Goal: Task Accomplishment & Management: Use online tool/utility

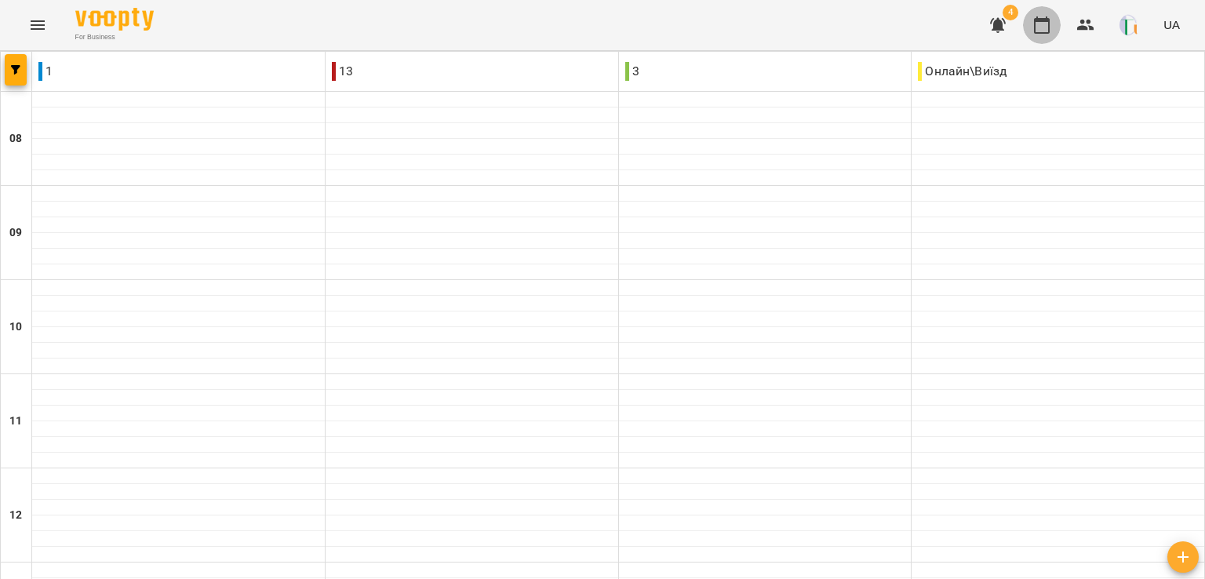
click at [1036, 40] on button "button" at bounding box center [1042, 25] width 38 height 38
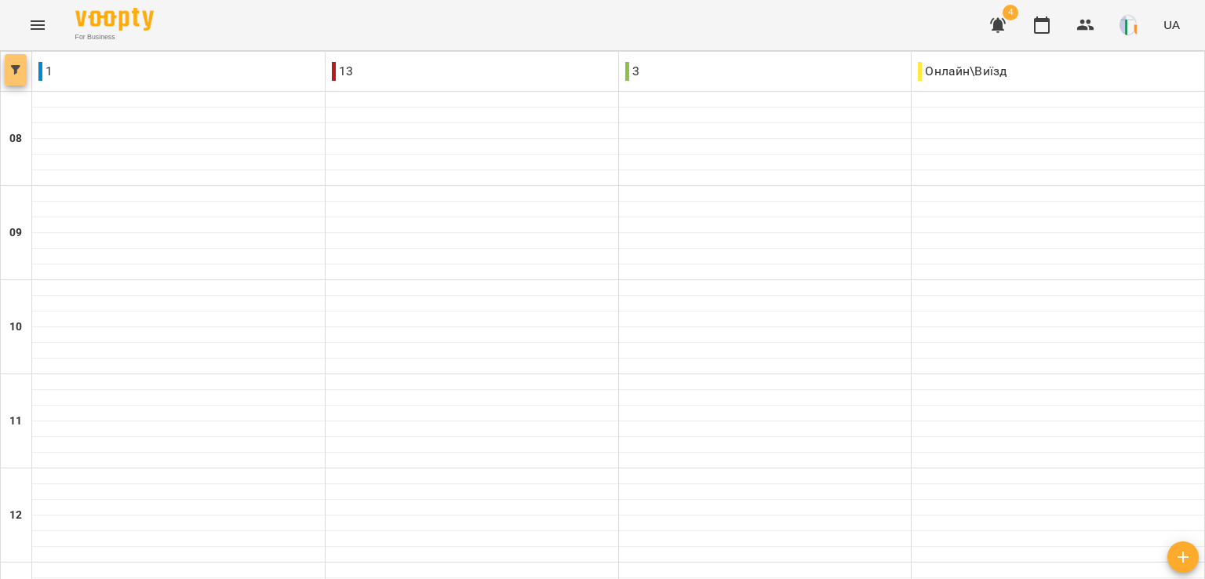
click at [5, 64] on button "button" at bounding box center [16, 69] width 22 height 31
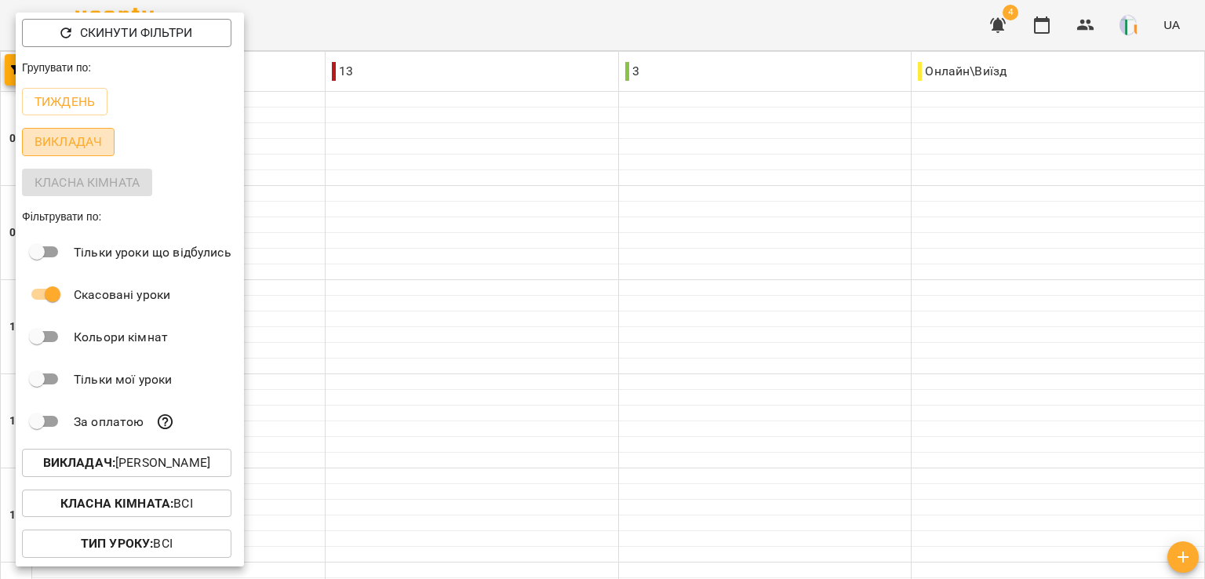
click at [89, 137] on p "Викладач" at bounding box center [68, 142] width 67 height 19
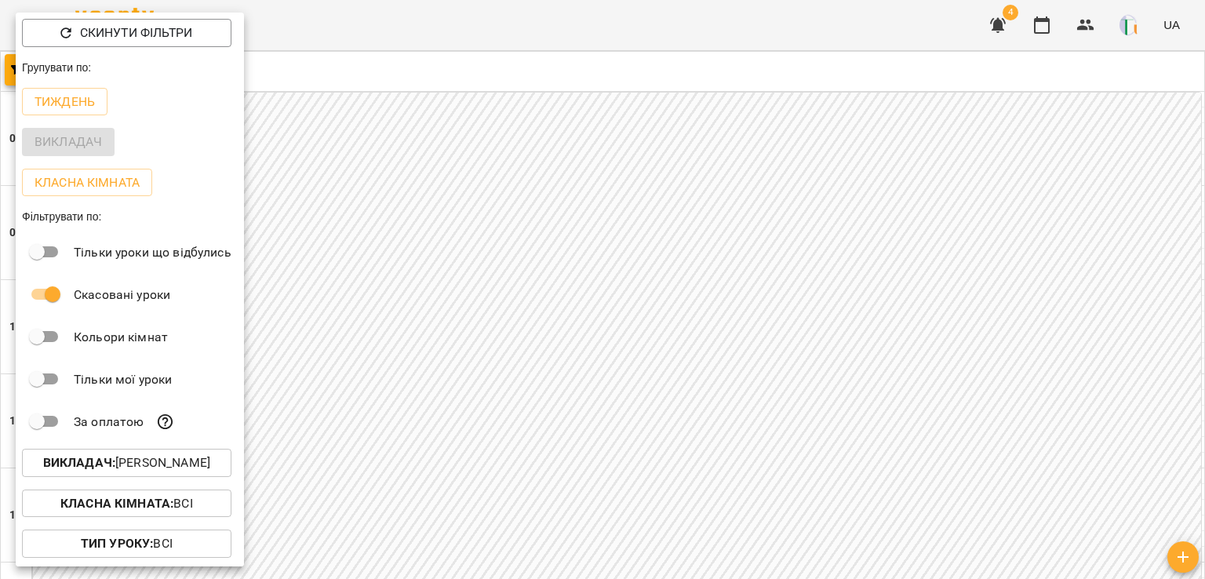
click at [91, 144] on div "Викладач" at bounding box center [130, 142] width 228 height 41
click at [90, 173] on p "Класна кімната" at bounding box center [87, 182] width 105 height 19
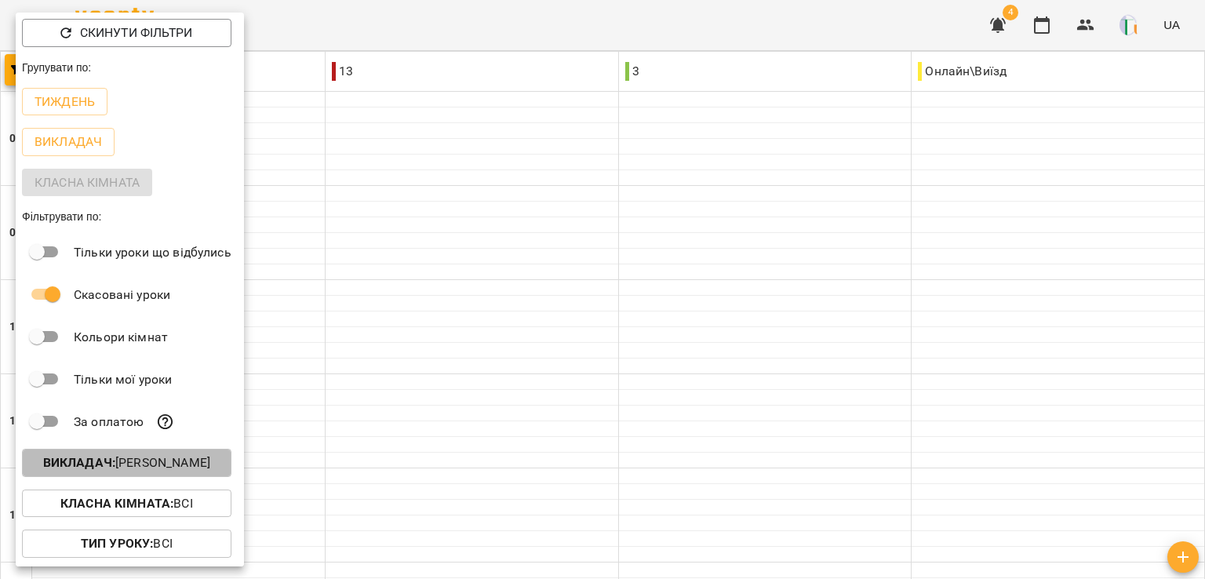
click at [173, 464] on p "Викладач : [PERSON_NAME]" at bounding box center [126, 462] width 167 height 19
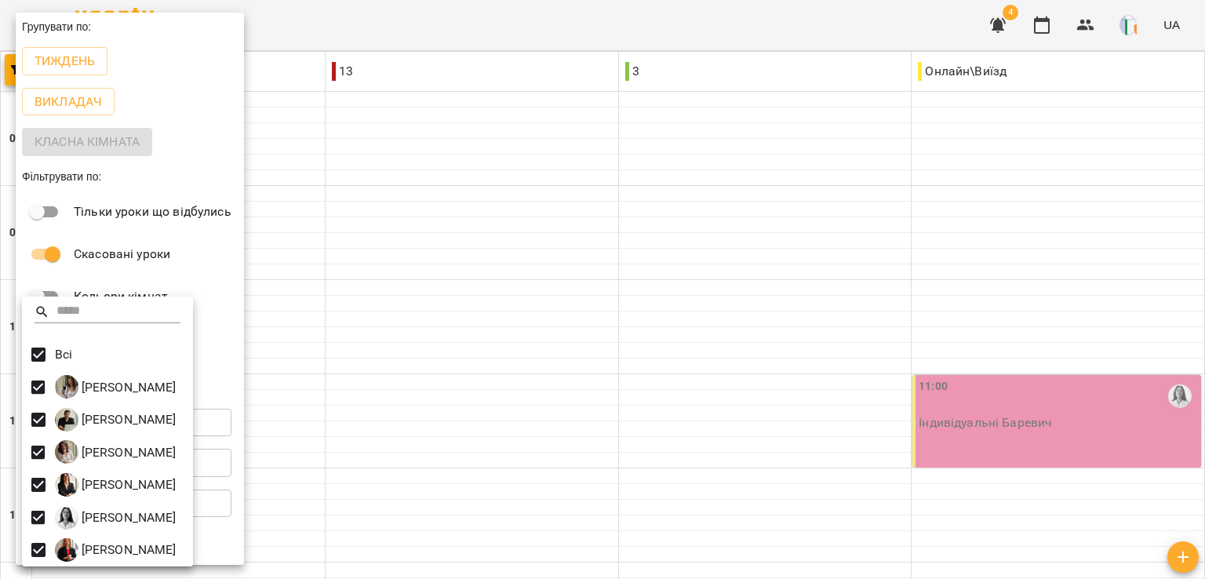
click at [599, 286] on div at bounding box center [602, 289] width 1205 height 579
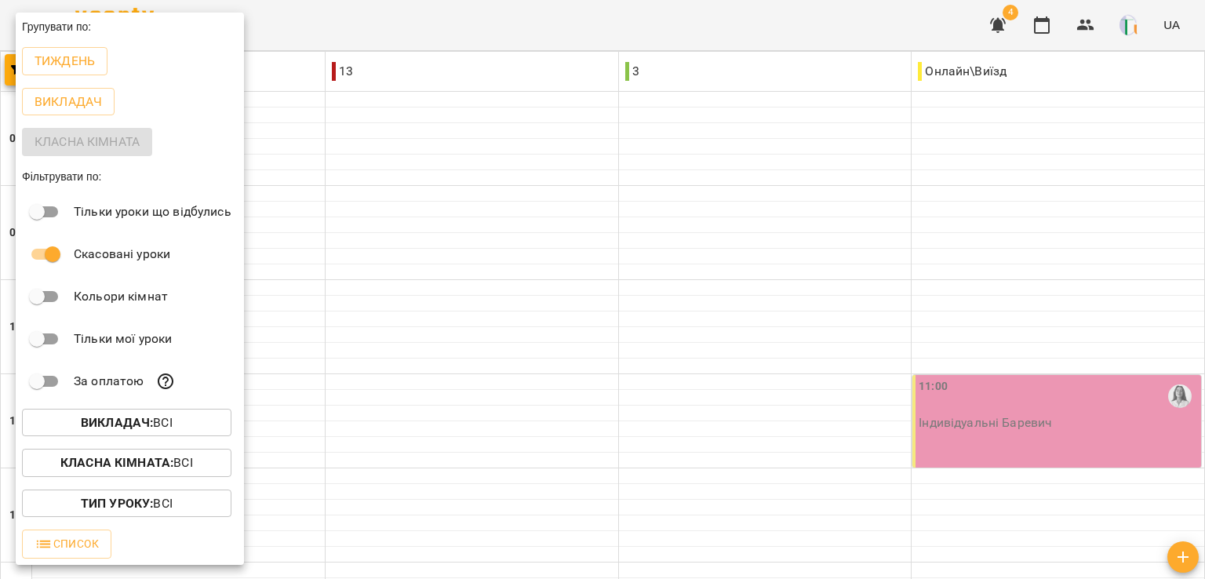
click at [599, 286] on div at bounding box center [602, 289] width 1205 height 579
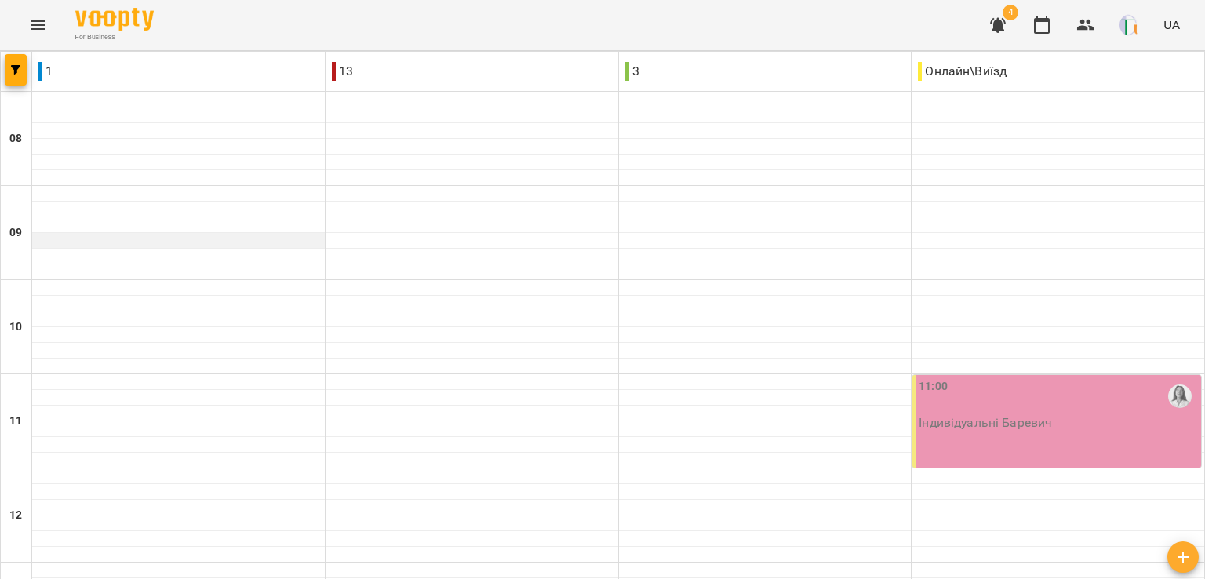
scroll to position [640, 0]
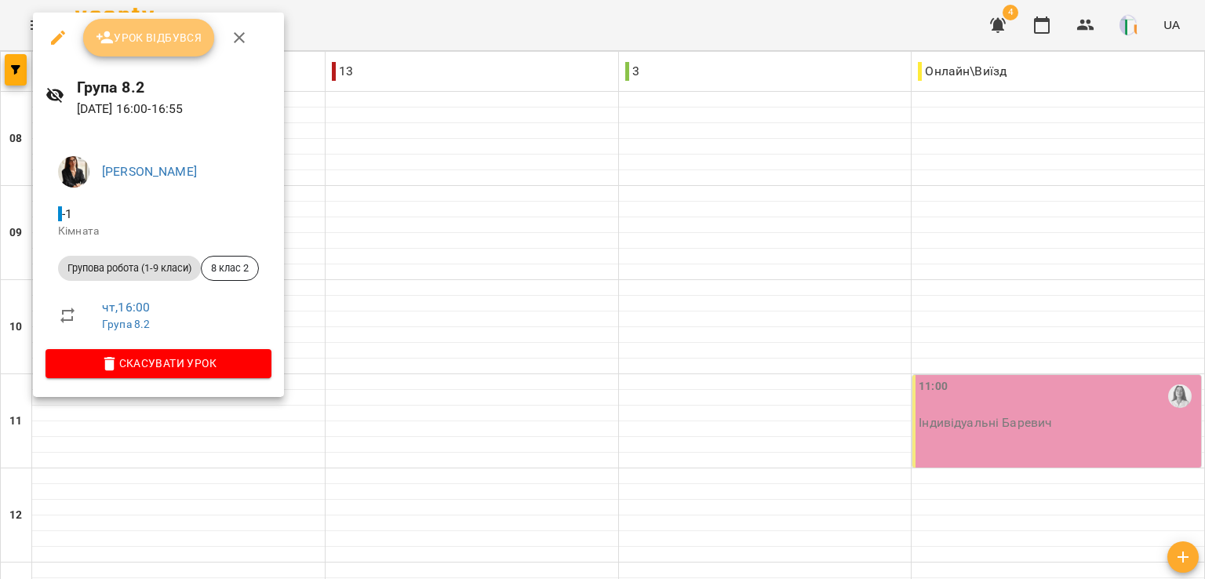
click at [173, 45] on span "Урок відбувся" at bounding box center [149, 37] width 107 height 19
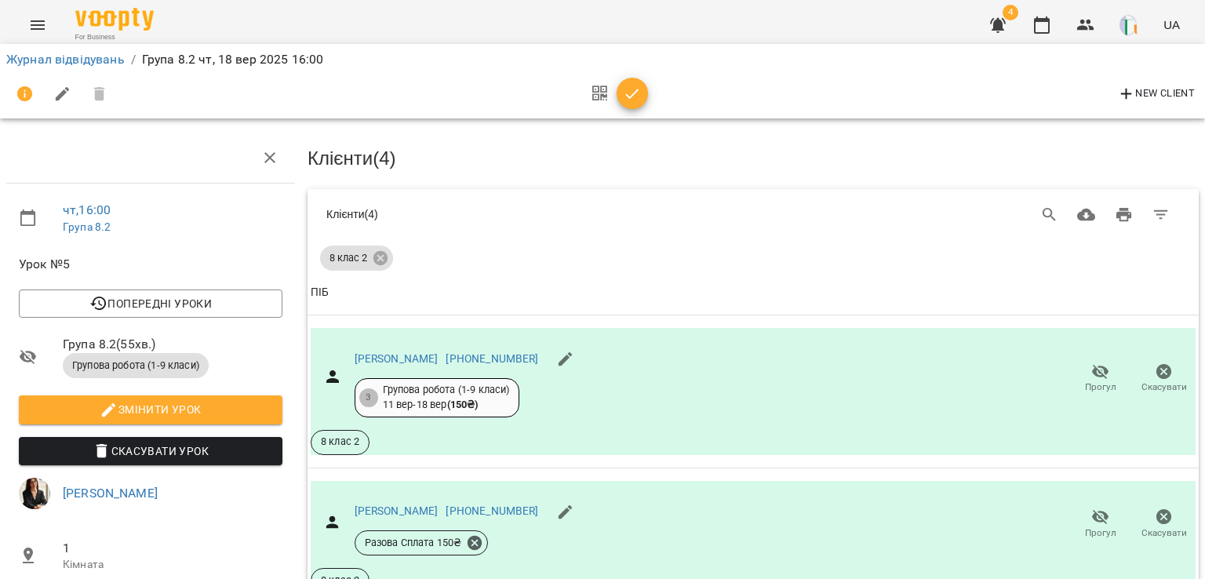
scroll to position [158, 0]
click at [1091, 362] on icon "button" at bounding box center [1100, 371] width 19 height 19
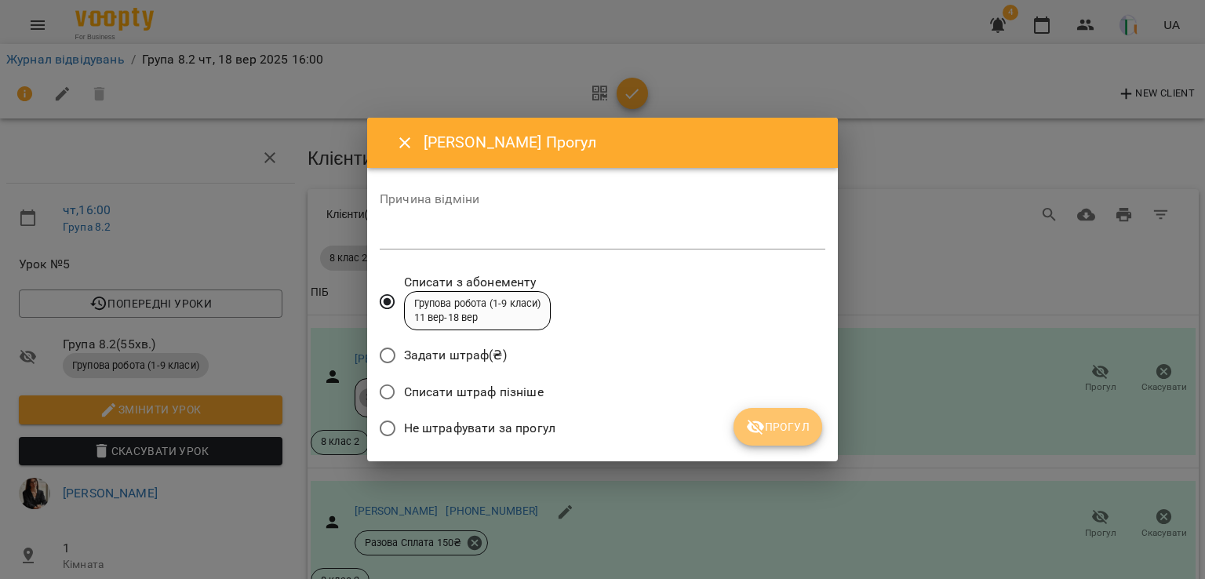
click at [810, 427] on button "Прогул" at bounding box center [778, 427] width 89 height 38
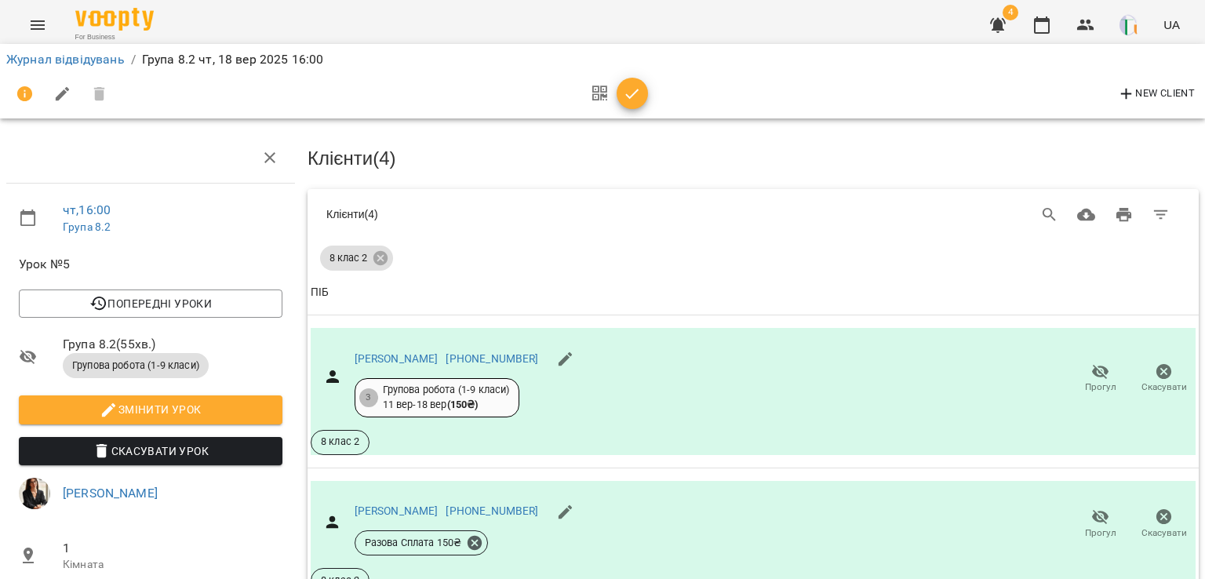
scroll to position [402, 0]
click at [640, 93] on icon "button" at bounding box center [632, 94] width 19 height 19
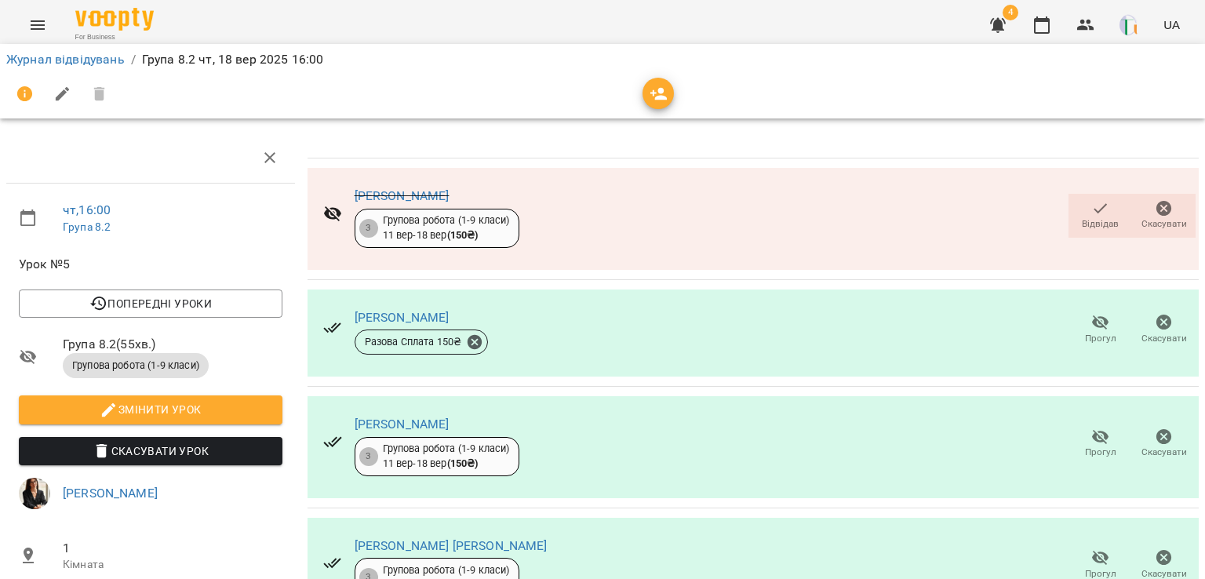
scroll to position [0, 6]
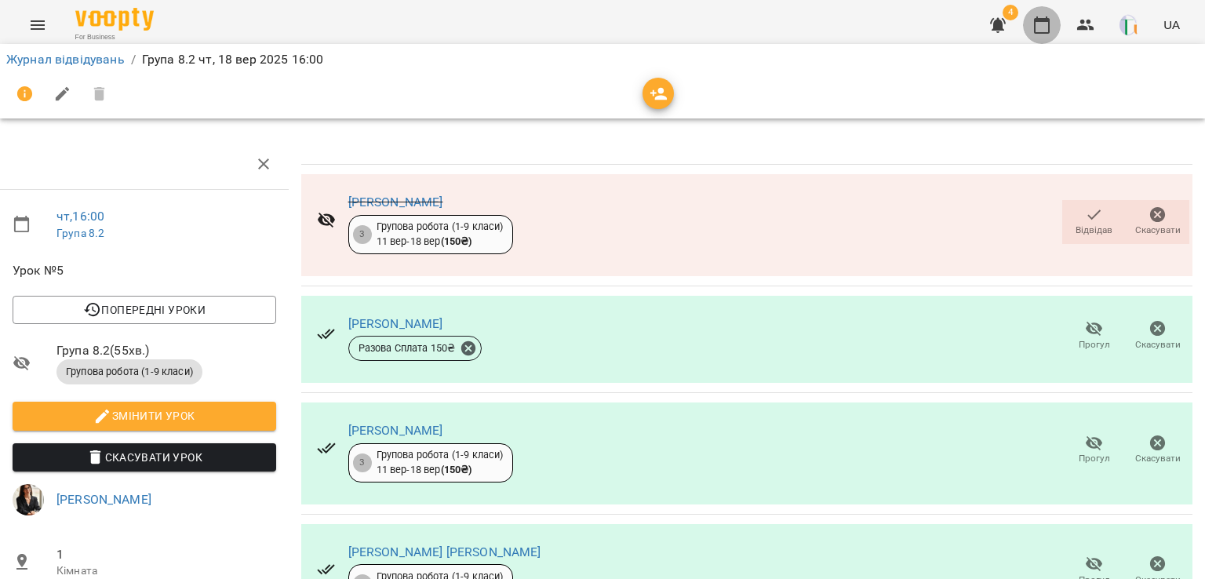
click at [1045, 38] on button "button" at bounding box center [1042, 25] width 38 height 38
